Goal: Find specific page/section: Find specific page/section

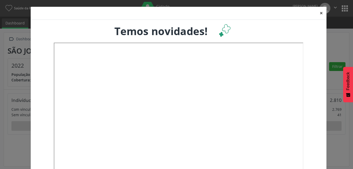
click at [320, 13] on button "×" at bounding box center [321, 13] width 10 height 13
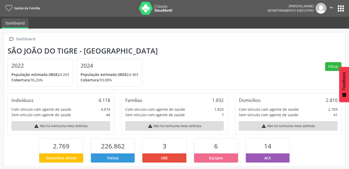
click at [340, 7] on button "apps" at bounding box center [340, 8] width 9 height 9
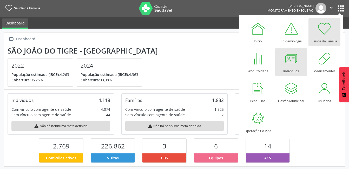
click at [294, 61] on div at bounding box center [291, 59] width 16 height 16
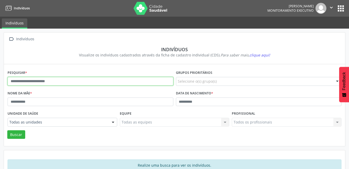
click at [100, 81] on input "text" at bounding box center [91, 81] width 166 height 9
type input "**********"
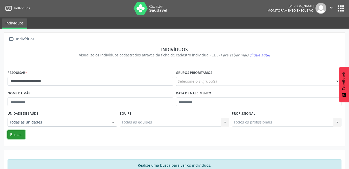
click at [17, 132] on button "Buscar" at bounding box center [16, 134] width 18 height 9
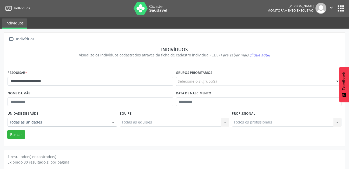
scroll to position [43, 0]
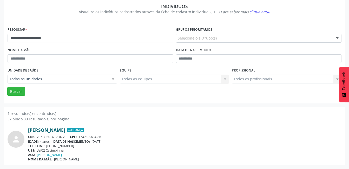
click at [65, 130] on link "[PERSON_NAME]" at bounding box center [46, 130] width 37 height 6
